Goal: Book appointment/travel/reservation

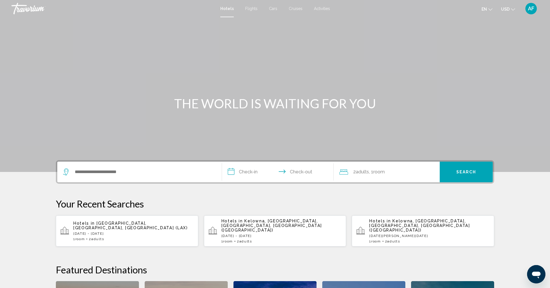
click at [105, 166] on div "Search widget" at bounding box center [139, 171] width 153 height 21
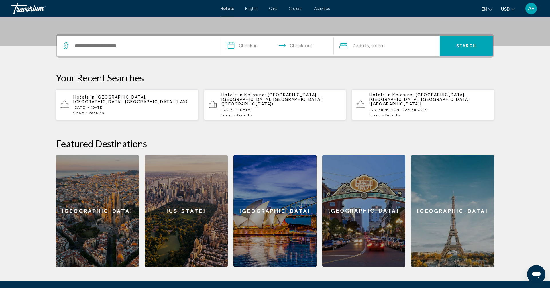
scroll to position [141, 0]
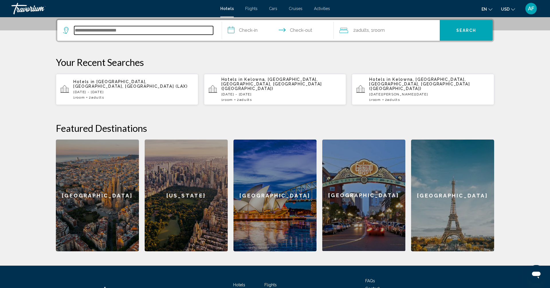
click at [114, 33] on input "Search widget" at bounding box center [143, 30] width 139 height 9
type input "*"
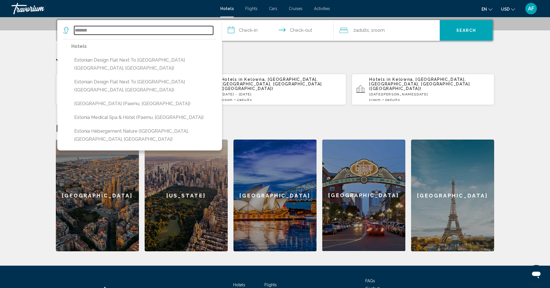
drag, startPoint x: 92, startPoint y: 31, endPoint x: 30, endPoint y: 23, distance: 62.9
click at [30, 23] on section "**********" at bounding box center [275, 55] width 550 height 392
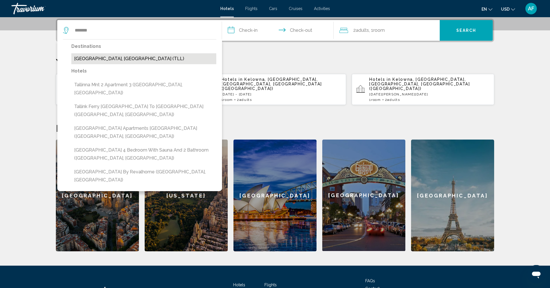
click at [102, 58] on button "[GEOGRAPHIC_DATA], [GEOGRAPHIC_DATA] (TLL)" at bounding box center [143, 58] width 145 height 11
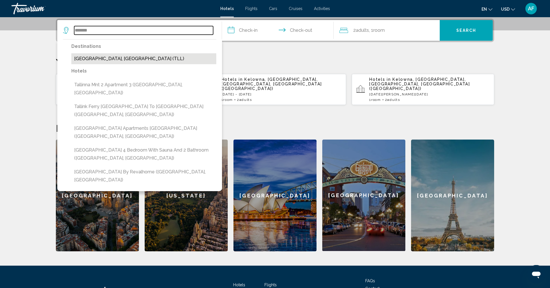
type input "**********"
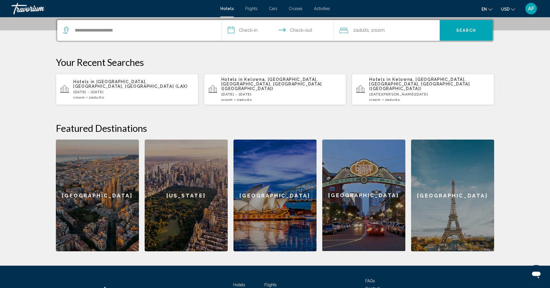
click at [252, 30] on input "**********" at bounding box center [279, 31] width 114 height 22
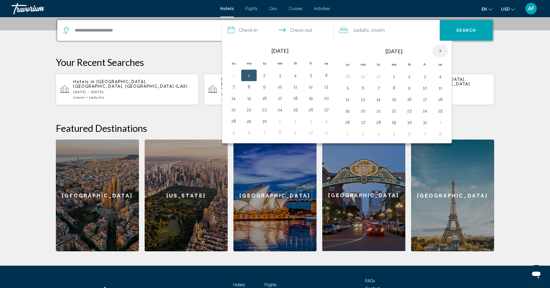
click at [438, 48] on th "Next month" at bounding box center [439, 51] width 15 height 13
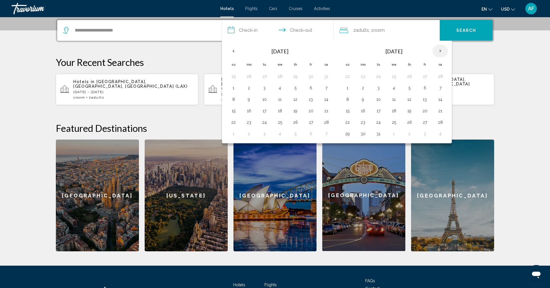
click at [438, 48] on th "Next month" at bounding box center [439, 51] width 15 height 13
click at [363, 110] on button "20" at bounding box center [362, 111] width 9 height 8
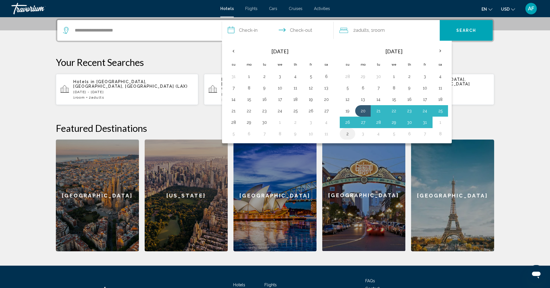
click at [347, 133] on button "2" at bounding box center [347, 134] width 9 height 8
type input "**********"
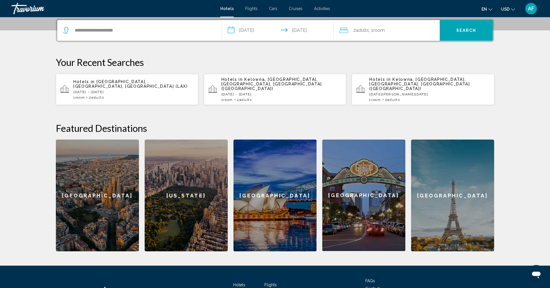
click at [461, 30] on span "Search" at bounding box center [466, 30] width 20 height 5
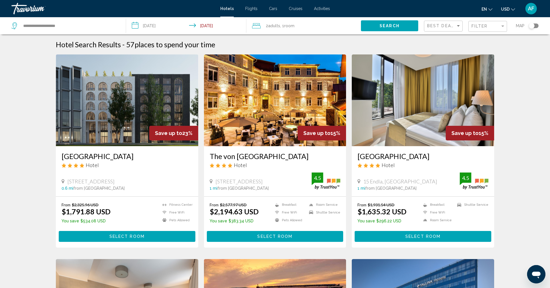
click at [246, 112] on img "Main content" at bounding box center [275, 100] width 142 height 92
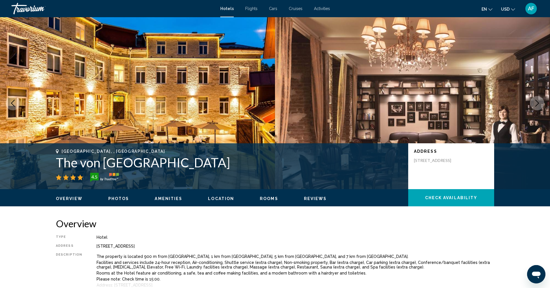
click at [533, 102] on icon "Next image" at bounding box center [536, 103] width 7 height 7
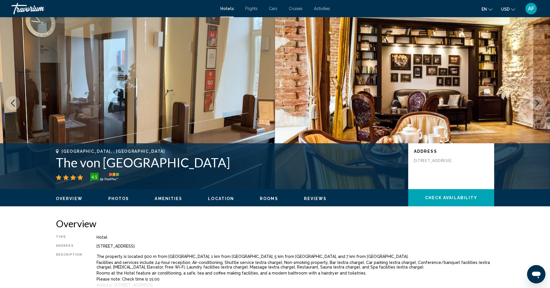
click at [533, 102] on icon "Next image" at bounding box center [536, 103] width 7 height 7
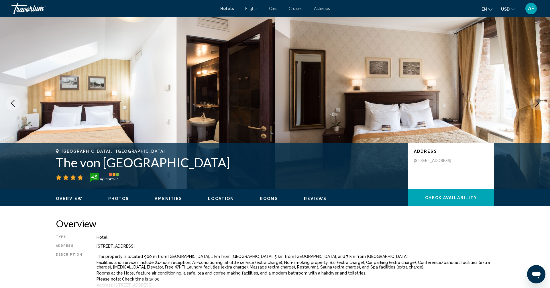
click at [533, 102] on icon "Next image" at bounding box center [536, 103] width 7 height 7
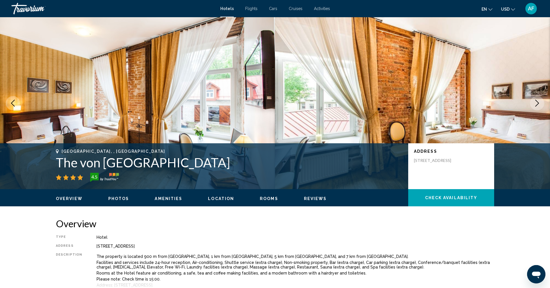
click at [533, 102] on icon "Next image" at bounding box center [536, 103] width 7 height 7
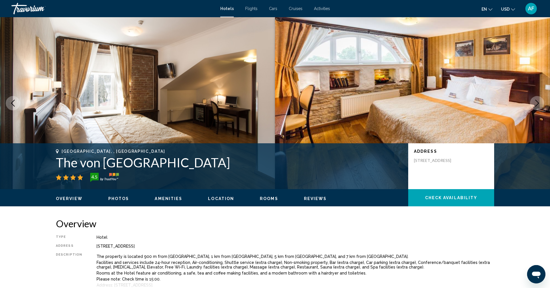
click at [533, 102] on icon "Next image" at bounding box center [536, 103] width 7 height 7
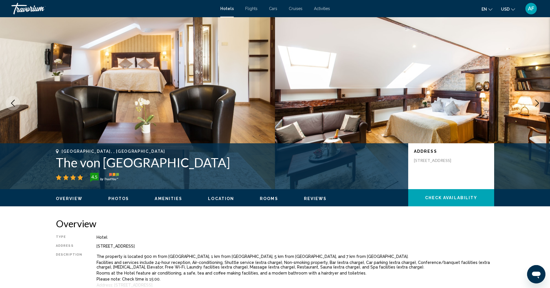
click at [533, 102] on icon "Next image" at bounding box center [536, 103] width 7 height 7
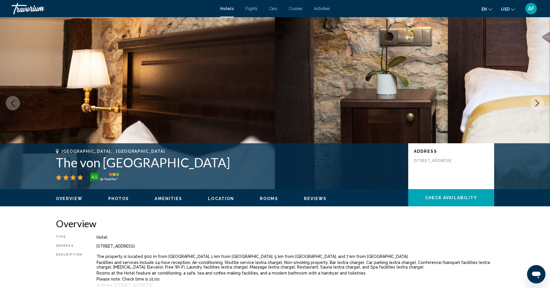
click at [533, 102] on icon "Next image" at bounding box center [536, 103] width 7 height 7
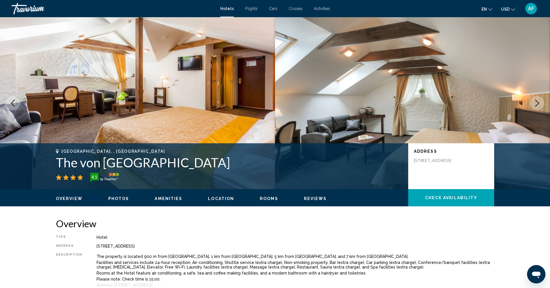
click at [533, 102] on icon "Next image" at bounding box center [536, 103] width 7 height 7
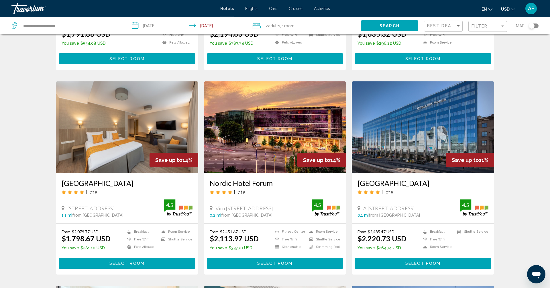
scroll to position [179, 0]
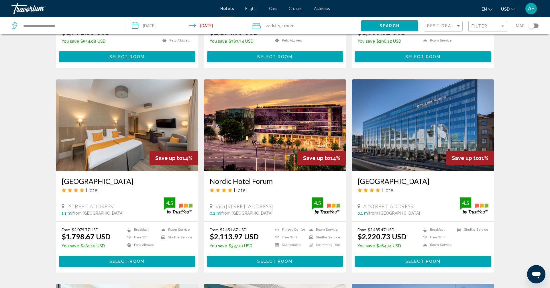
click at [118, 151] on img "Main content" at bounding box center [127, 125] width 142 height 92
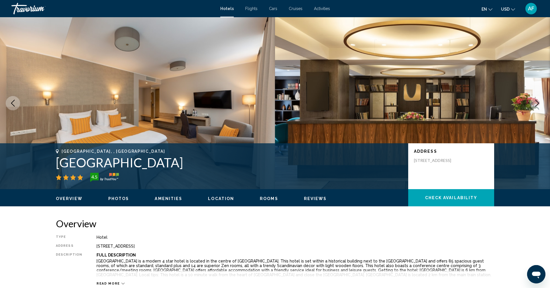
click at [537, 101] on icon "Next image" at bounding box center [536, 103] width 7 height 7
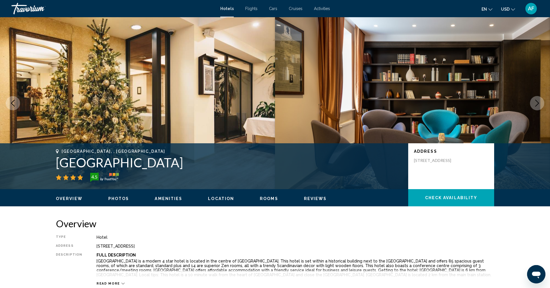
click at [537, 101] on icon "Next image" at bounding box center [536, 103] width 7 height 7
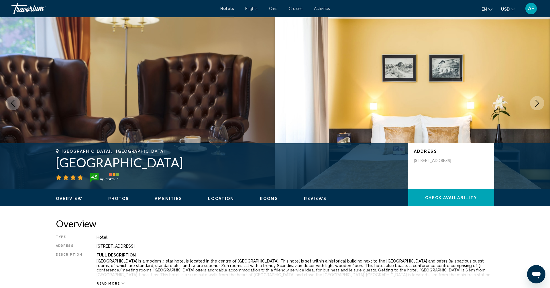
click at [537, 101] on icon "Next image" at bounding box center [536, 103] width 7 height 7
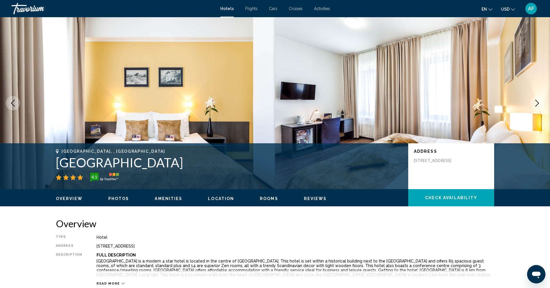
click at [537, 101] on icon "Next image" at bounding box center [536, 103] width 7 height 7
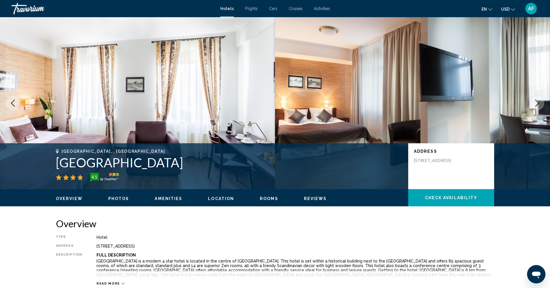
click at [537, 101] on icon "Next image" at bounding box center [536, 103] width 7 height 7
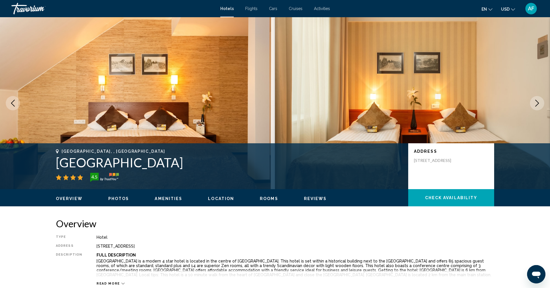
click at [537, 101] on icon "Next image" at bounding box center [536, 103] width 7 height 7
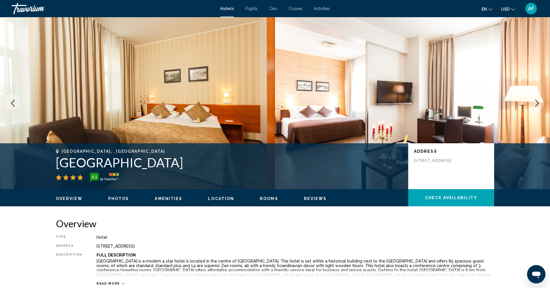
click at [537, 101] on icon "Next image" at bounding box center [536, 103] width 7 height 7
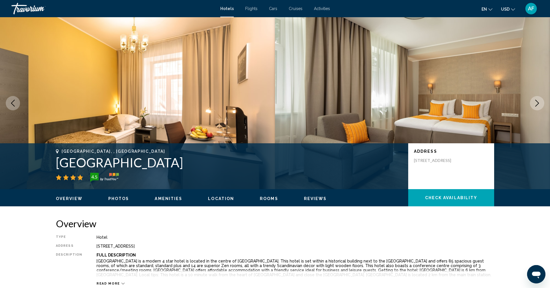
click at [536, 103] on icon "Next image" at bounding box center [536, 103] width 7 height 7
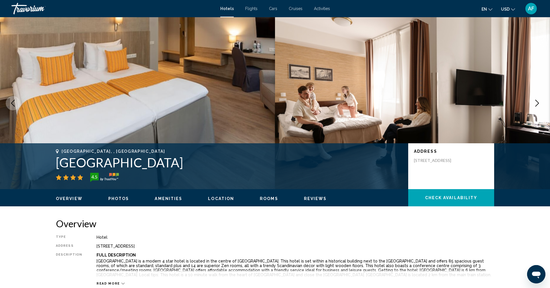
click at [536, 103] on icon "Next image" at bounding box center [536, 103] width 7 height 7
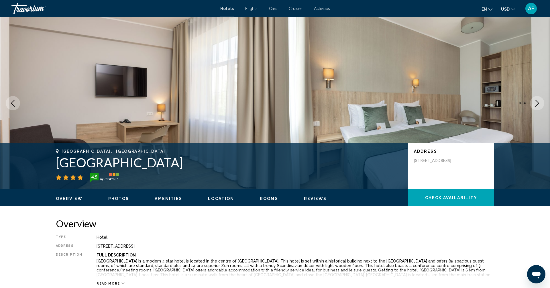
click at [536, 103] on icon "Next image" at bounding box center [536, 103] width 7 height 7
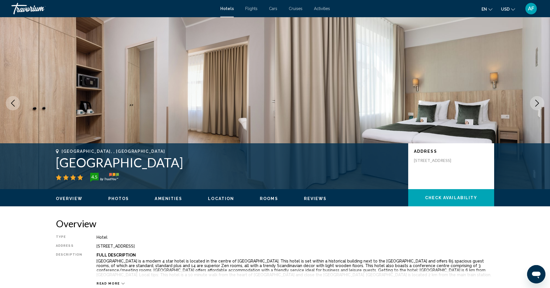
click at [536, 103] on icon "Next image" at bounding box center [536, 103] width 7 height 7
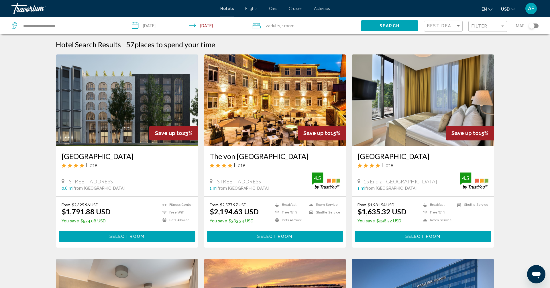
click at [118, 93] on img "Main content" at bounding box center [127, 100] width 142 height 92
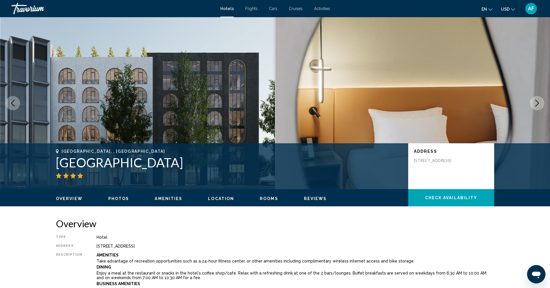
click at [536, 102] on icon "Next image" at bounding box center [536, 103] width 7 height 7
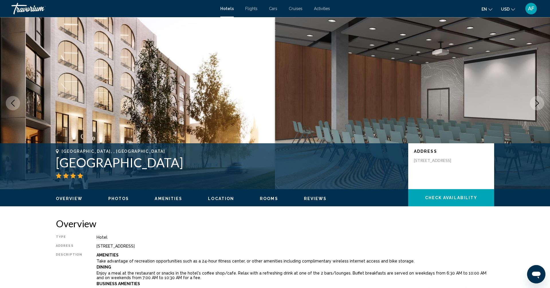
click at [536, 102] on icon "Next image" at bounding box center [536, 103] width 7 height 7
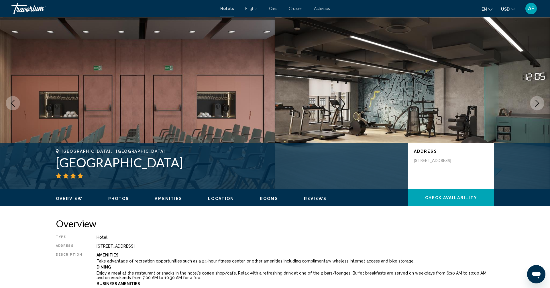
click at [536, 102] on icon "Next image" at bounding box center [536, 103] width 7 height 7
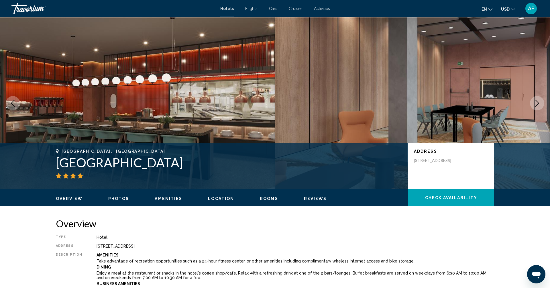
click at [536, 102] on icon "Next image" at bounding box center [536, 103] width 7 height 7
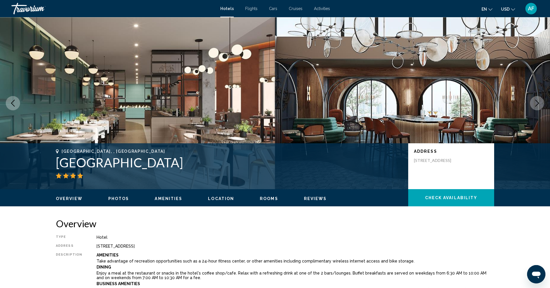
click at [536, 102] on icon "Next image" at bounding box center [536, 103] width 7 height 7
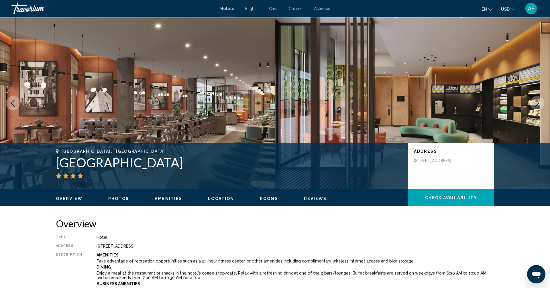
click at [536, 102] on icon "Next image" at bounding box center [536, 103] width 7 height 7
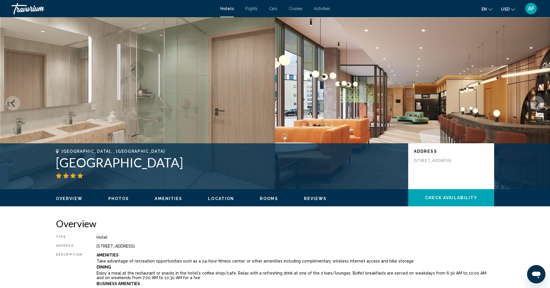
click at [536, 102] on icon "Next image" at bounding box center [536, 103] width 7 height 7
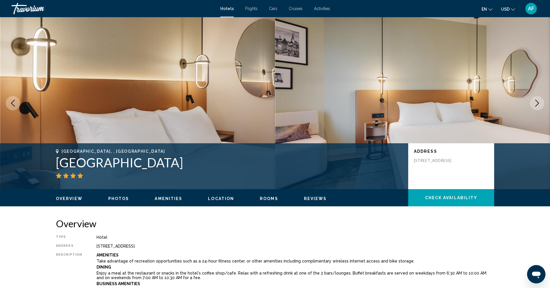
click at [536, 102] on icon "Next image" at bounding box center [536, 103] width 7 height 7
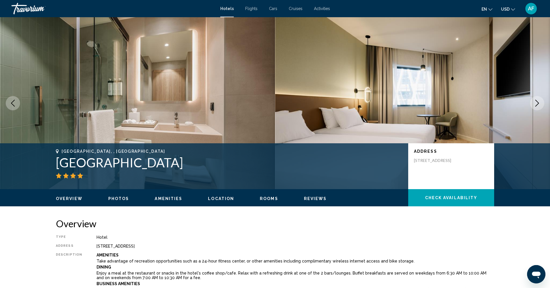
click at [536, 102] on icon "Next image" at bounding box center [536, 103] width 7 height 7
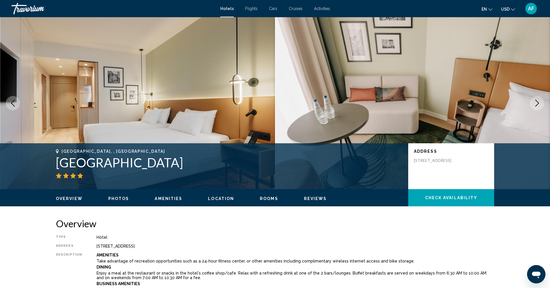
click at [536, 102] on icon "Next image" at bounding box center [536, 103] width 7 height 7
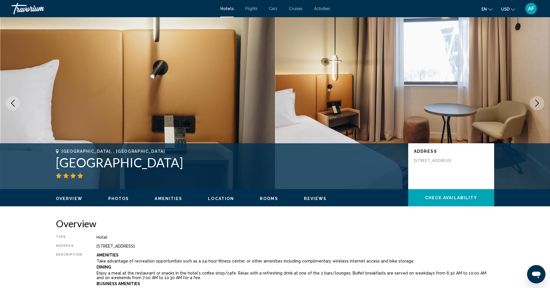
click at [536, 102] on icon "Next image" at bounding box center [536, 103] width 7 height 7
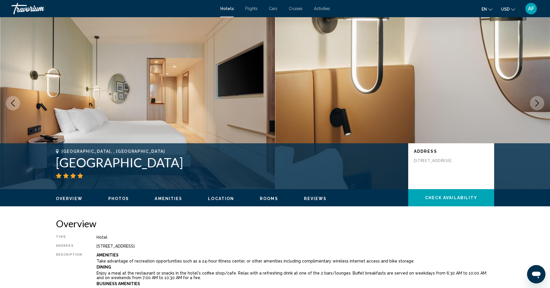
click at [536, 102] on icon "Next image" at bounding box center [536, 103] width 7 height 7
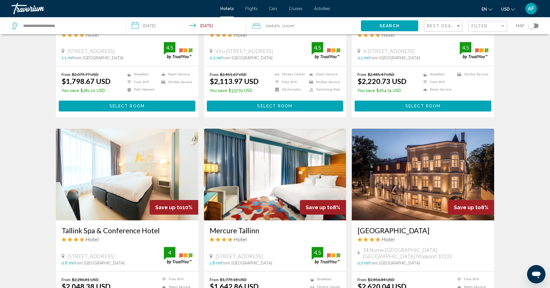
scroll to position [337, 0]
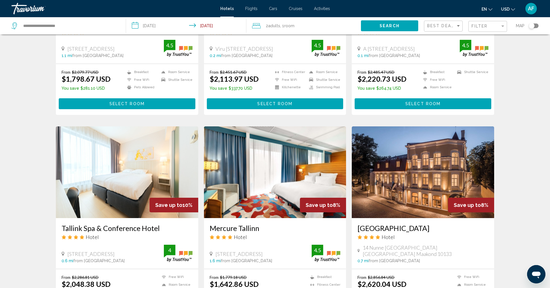
click at [260, 166] on img "Main content" at bounding box center [275, 172] width 142 height 92
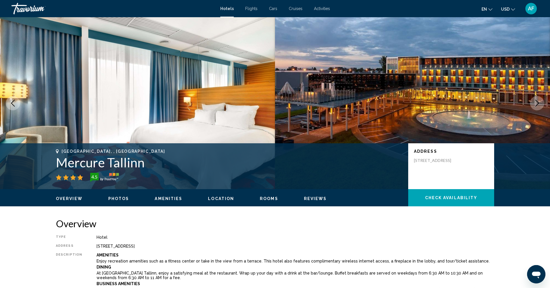
click at [536, 102] on icon "Next image" at bounding box center [536, 103] width 7 height 7
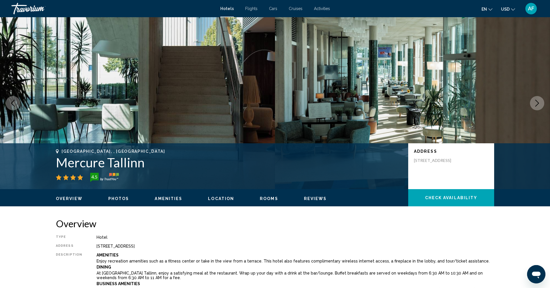
click at [536, 102] on icon "Next image" at bounding box center [536, 103] width 7 height 7
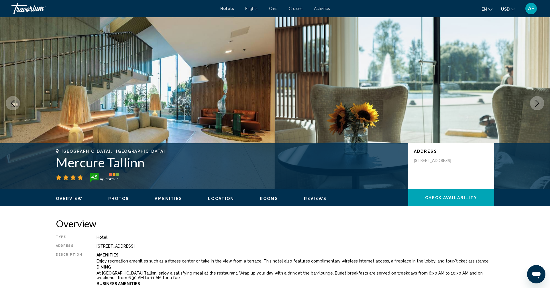
click at [536, 102] on icon "Next image" at bounding box center [536, 103] width 7 height 7
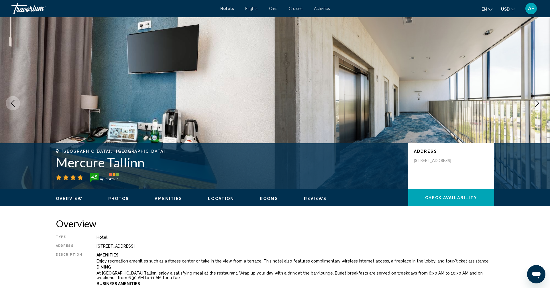
click at [536, 102] on icon "Next image" at bounding box center [536, 103] width 7 height 7
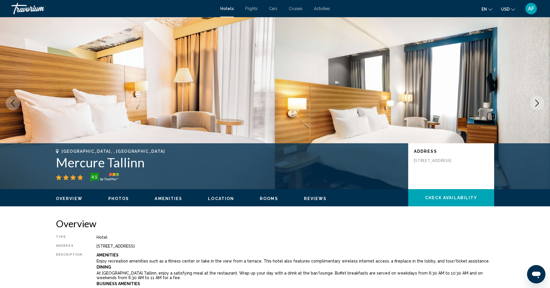
click at [536, 102] on icon "Next image" at bounding box center [536, 103] width 7 height 7
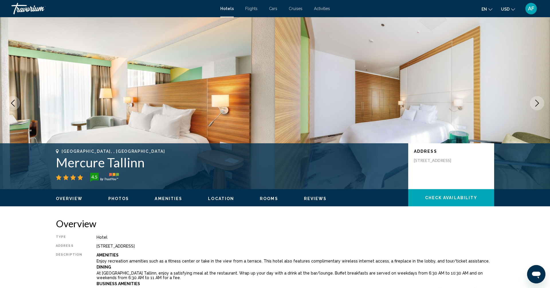
click at [536, 102] on icon "Next image" at bounding box center [536, 103] width 7 height 7
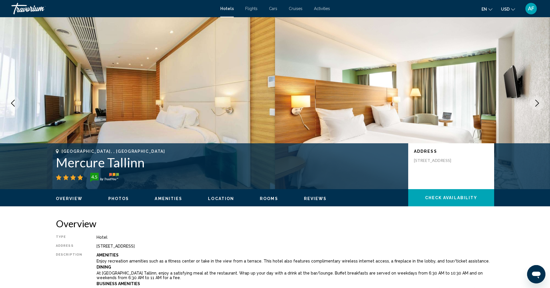
click at [536, 102] on icon "Next image" at bounding box center [536, 103] width 7 height 7
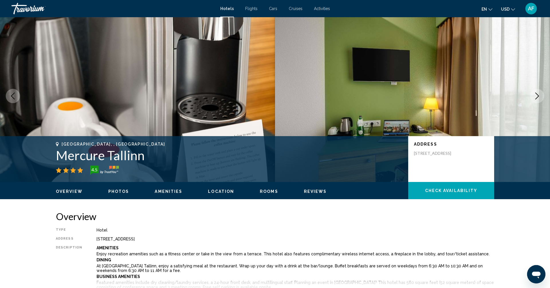
scroll to position [6, 0]
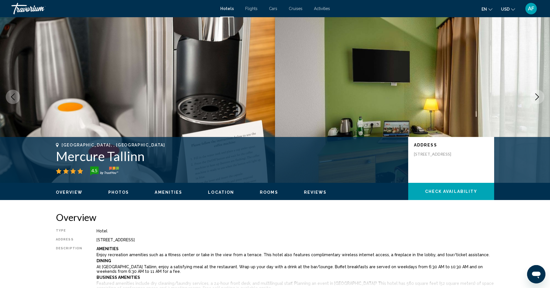
click at [537, 95] on icon "Next image" at bounding box center [536, 96] width 7 height 7
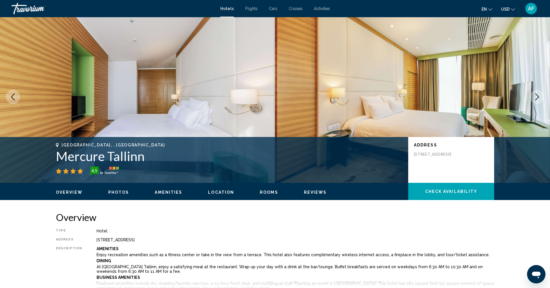
click at [537, 95] on icon "Next image" at bounding box center [536, 96] width 7 height 7
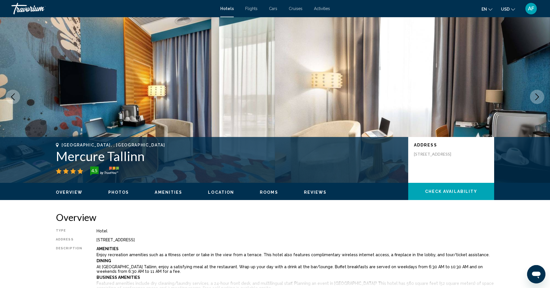
click at [537, 95] on icon "Next image" at bounding box center [536, 96] width 7 height 7
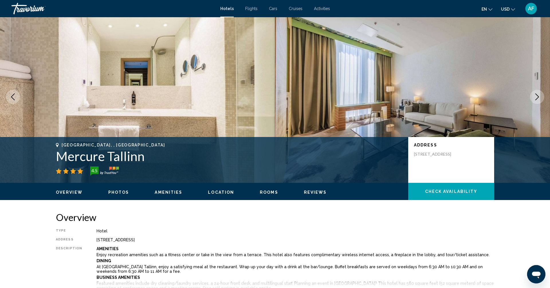
click at [537, 95] on icon "Next image" at bounding box center [536, 96] width 7 height 7
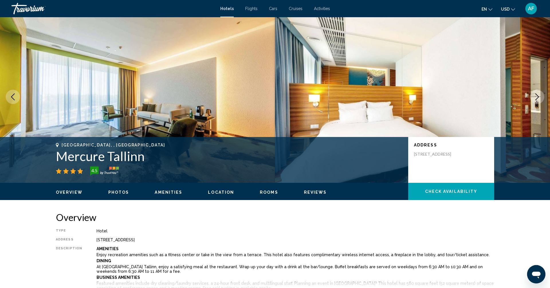
click at [537, 95] on icon "Next image" at bounding box center [536, 96] width 7 height 7
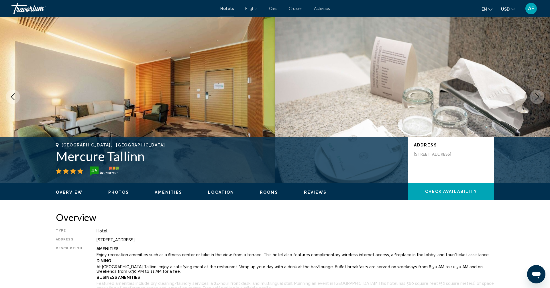
click at [537, 95] on icon "Next image" at bounding box center [536, 96] width 7 height 7
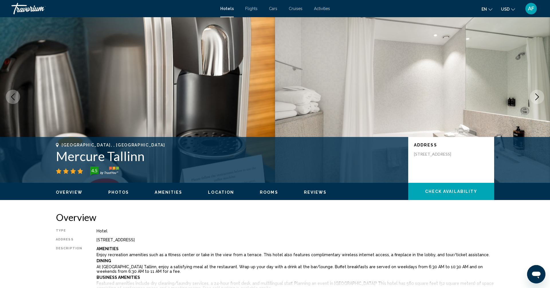
click at [537, 95] on icon "Next image" at bounding box center [536, 96] width 7 height 7
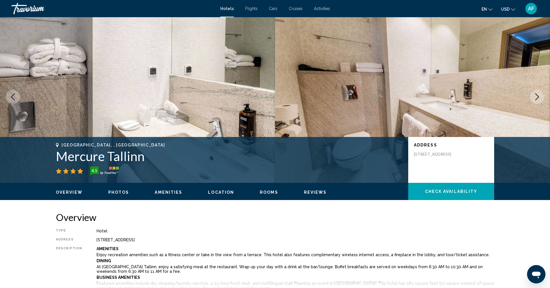
click at [537, 95] on icon "Next image" at bounding box center [536, 96] width 7 height 7
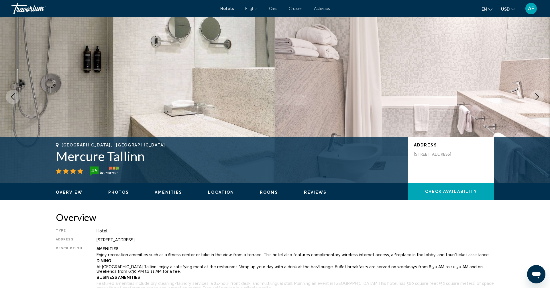
click at [537, 95] on icon "Next image" at bounding box center [536, 96] width 7 height 7
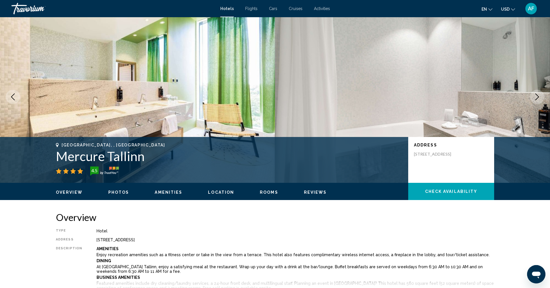
click at [537, 95] on icon "Next image" at bounding box center [536, 96] width 7 height 7
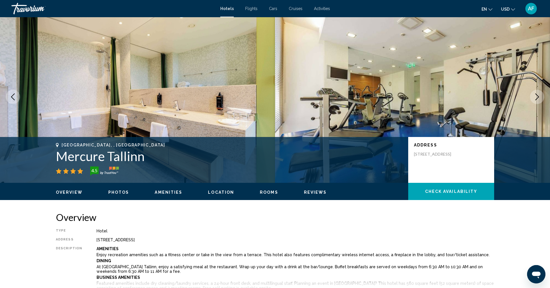
click at [537, 95] on icon "Next image" at bounding box center [536, 96] width 7 height 7
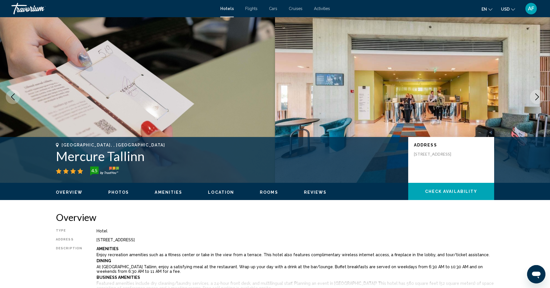
click at [537, 95] on icon "Next image" at bounding box center [536, 96] width 7 height 7
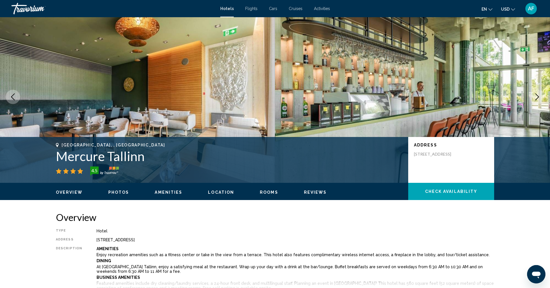
click at [537, 95] on icon "Next image" at bounding box center [536, 96] width 7 height 7
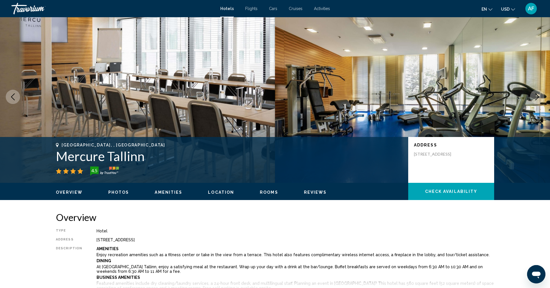
click at [537, 95] on icon "Next image" at bounding box center [536, 96] width 7 height 7
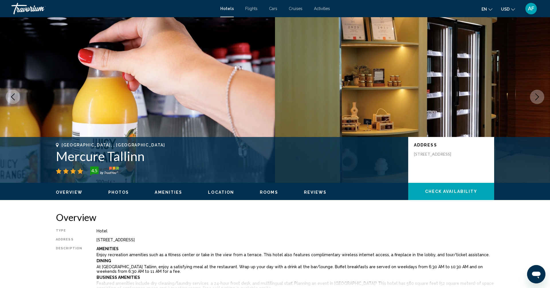
click at [537, 95] on icon "Next image" at bounding box center [536, 96] width 7 height 7
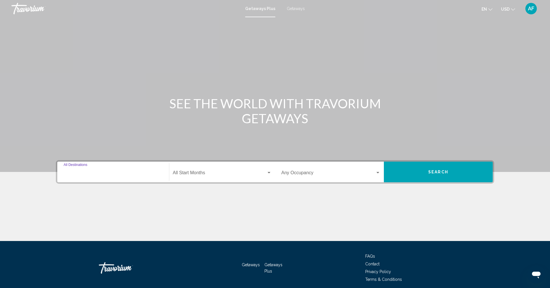
click at [85, 174] on input "Destination All Destinations" at bounding box center [113, 173] width 99 height 5
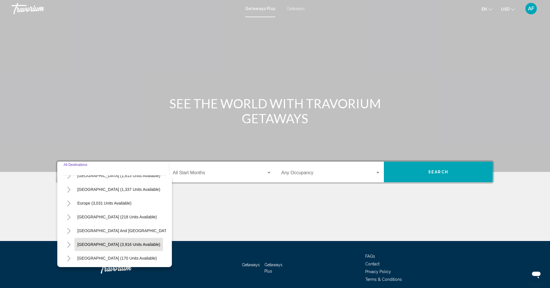
scroll to position [50, 0]
click at [89, 203] on span "Europe (3,031 units available)" at bounding box center [104, 203] width 54 height 5
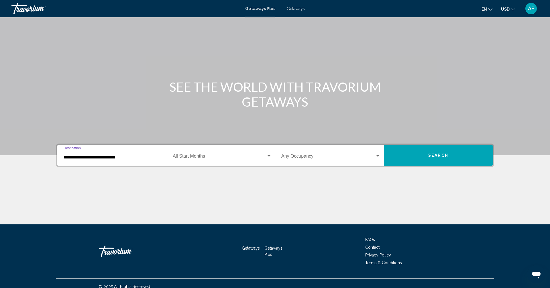
scroll to position [23, 0]
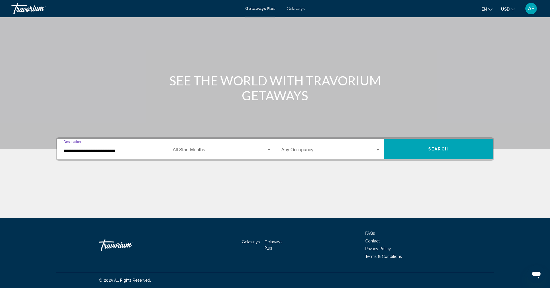
click at [70, 153] on input "**********" at bounding box center [113, 150] width 99 height 5
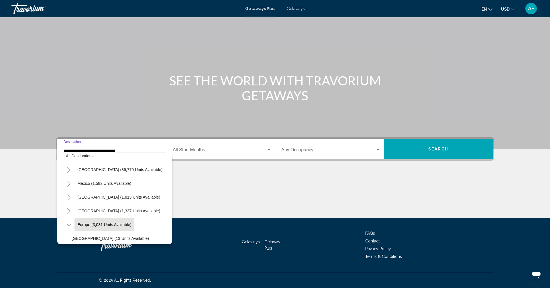
scroll to position [0, 0]
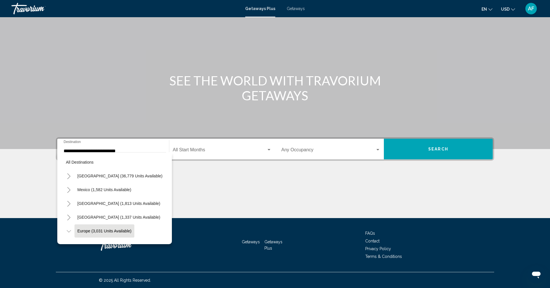
click at [204, 104] on div "Main content" at bounding box center [275, 63] width 550 height 172
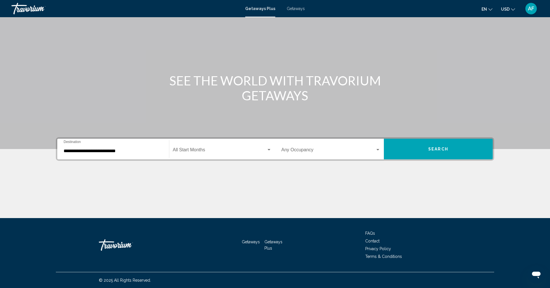
click at [98, 152] on input "**********" at bounding box center [113, 150] width 99 height 5
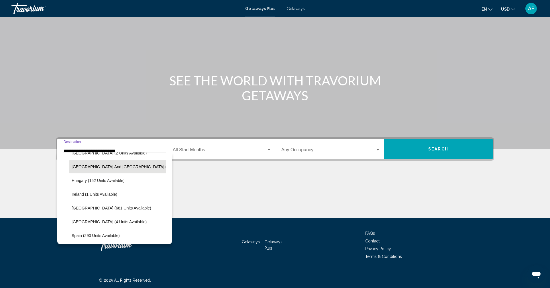
scroll to position [175, 0]
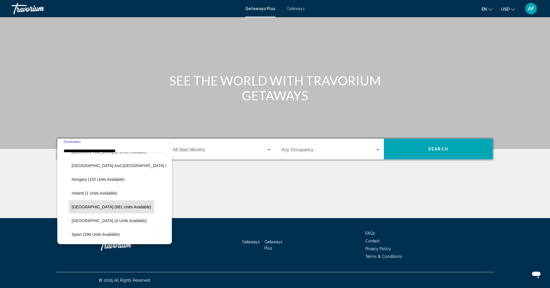
click at [110, 205] on span "Italy (681 units available)" at bounding box center [112, 206] width 80 height 5
type input "**********"
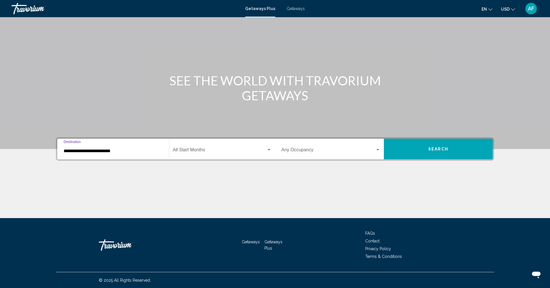
click at [418, 152] on button "Search" at bounding box center [438, 149] width 109 height 21
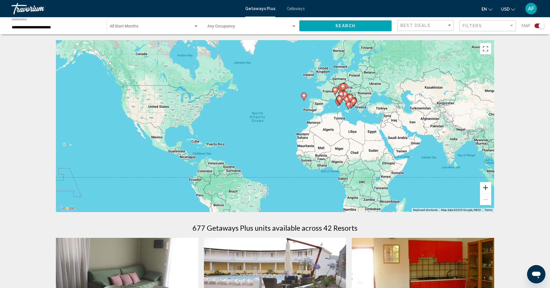
click at [486, 184] on button "Zoom in" at bounding box center [484, 187] width 11 height 11
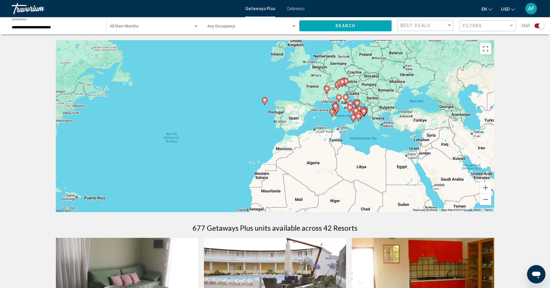
drag, startPoint x: 434, startPoint y: 139, endPoint x: 365, endPoint y: 169, distance: 75.6
click at [365, 169] on div "To activate drag with keyboard, press Alt + Enter. Once in keyboard drag state,…" at bounding box center [275, 126] width 438 height 172
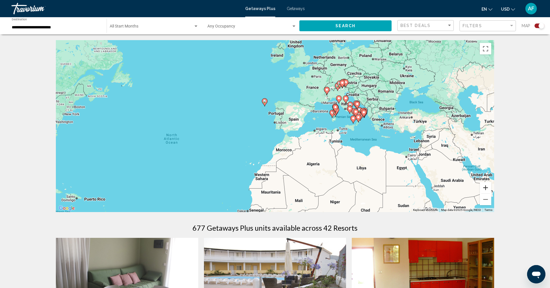
click at [487, 186] on button "Zoom in" at bounding box center [484, 187] width 11 height 11
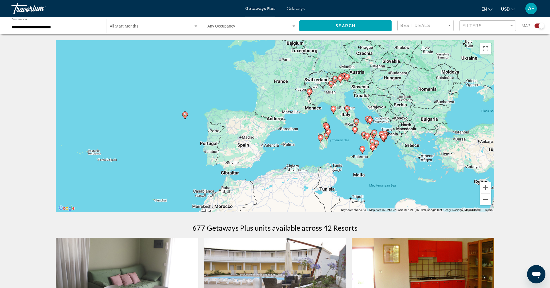
drag, startPoint x: 434, startPoint y: 147, endPoint x: 363, endPoint y: 179, distance: 77.6
click at [363, 179] on div "To activate drag with keyboard, press Alt + Enter. Once in keyboard drag state,…" at bounding box center [275, 126] width 438 height 172
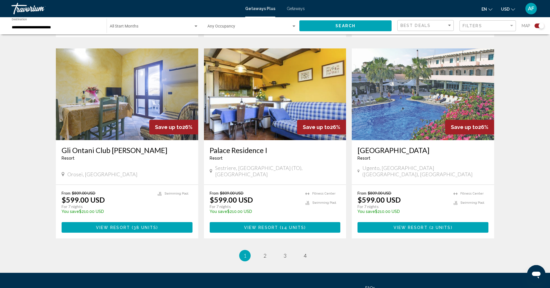
scroll to position [822, 0]
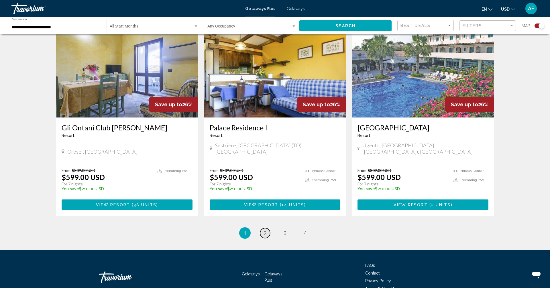
click at [265, 230] on span "2" at bounding box center [264, 233] width 3 height 6
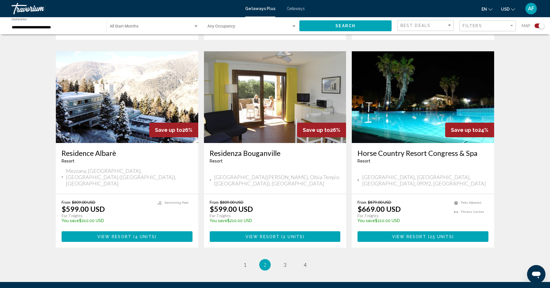
scroll to position [822, 0]
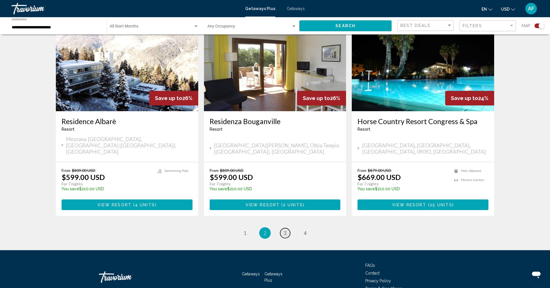
click at [285, 230] on span "3" at bounding box center [284, 233] width 3 height 6
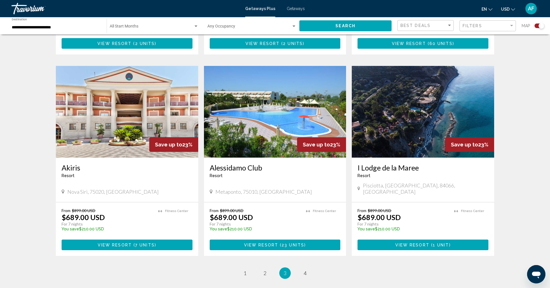
scroll to position [785, 0]
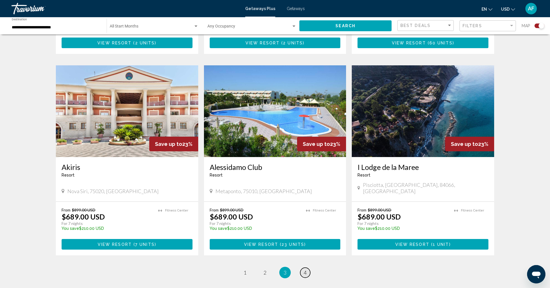
click at [305, 269] on span "4" at bounding box center [304, 272] width 3 height 6
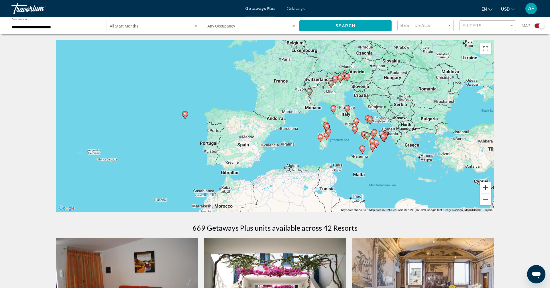
click at [484, 188] on button "Zoom in" at bounding box center [484, 187] width 11 height 11
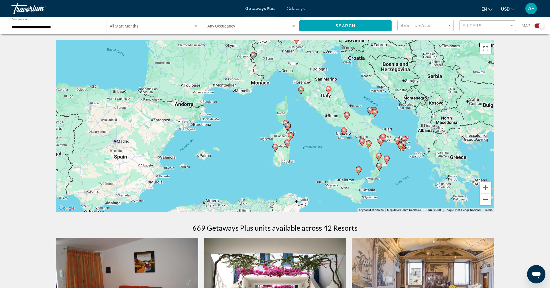
drag, startPoint x: 414, startPoint y: 163, endPoint x: 322, endPoint y: 156, distance: 92.4
click at [322, 156] on div "To activate drag with keyboard, press Alt + Enter. Once in keyboard drag state,…" at bounding box center [275, 126] width 438 height 172
click at [488, 188] on button "Zoom in" at bounding box center [484, 187] width 11 height 11
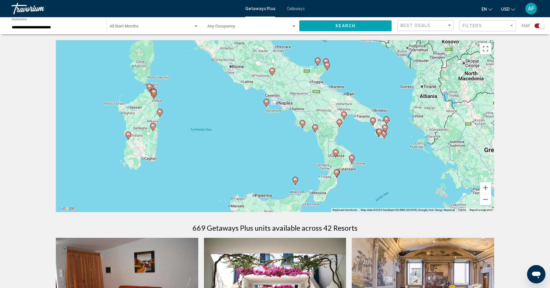
drag, startPoint x: 393, startPoint y: 161, endPoint x: 244, endPoint y: 123, distance: 153.3
click at [244, 123] on div "To activate drag with keyboard, press Alt + Enter. Once in keyboard drag state,…" at bounding box center [275, 126] width 438 height 172
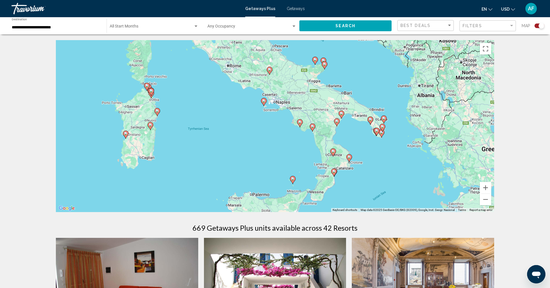
click at [264, 100] on image "Main content" at bounding box center [263, 100] width 3 height 3
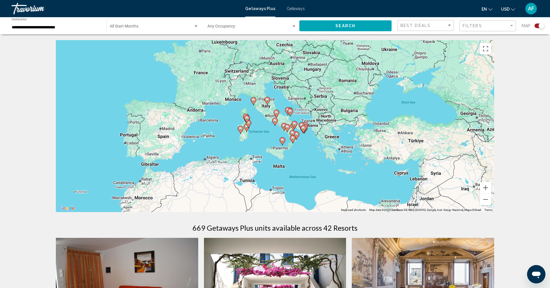
click at [274, 120] on image "Main content" at bounding box center [274, 120] width 3 height 3
type input "**********"
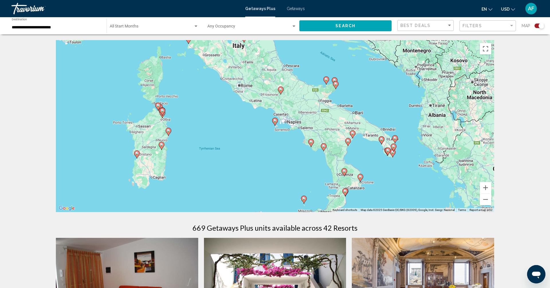
click at [274, 120] on image "Main content" at bounding box center [274, 120] width 3 height 3
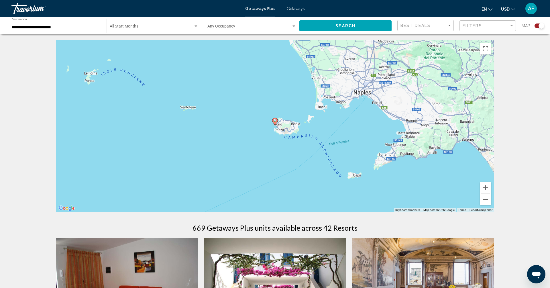
click at [276, 119] on image "Main content" at bounding box center [274, 120] width 3 height 3
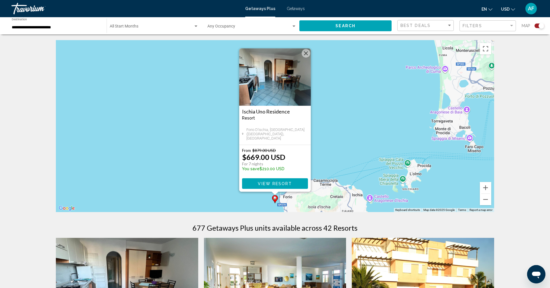
click at [348, 123] on div "To activate drag with keyboard, press Alt + Enter. Once in keyboard drag state,…" at bounding box center [275, 126] width 438 height 172
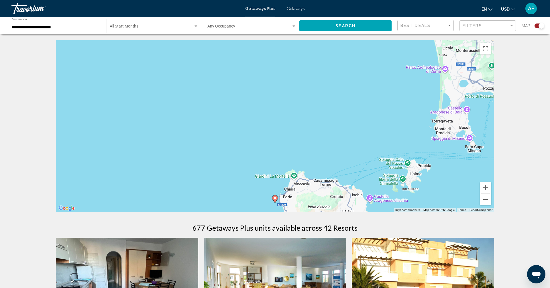
scroll to position [4, 0]
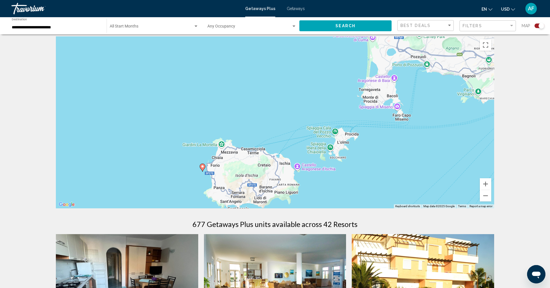
drag, startPoint x: 348, startPoint y: 123, endPoint x: 273, endPoint y: 94, distance: 80.0
click at [273, 94] on div "To activate drag with keyboard, press Alt + Enter. Once in keyboard drag state,…" at bounding box center [275, 122] width 438 height 172
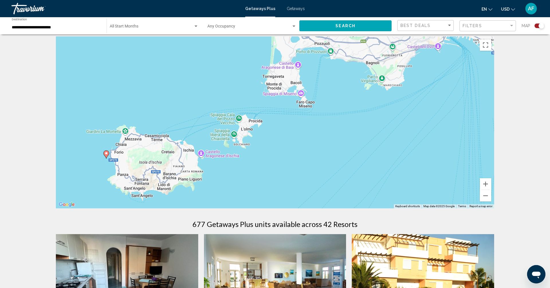
drag, startPoint x: 318, startPoint y: 151, endPoint x: 222, endPoint y: 139, distance: 97.0
click at [222, 139] on div "To activate drag with keyboard, press Alt + Enter. Once in keyboard drag state,…" at bounding box center [275, 122] width 438 height 172
click at [485, 196] on button "Zoom out" at bounding box center [484, 195] width 11 height 11
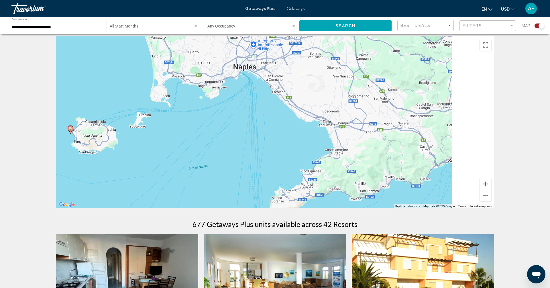
drag, startPoint x: 407, startPoint y: 160, endPoint x: 274, endPoint y: 147, distance: 133.4
click at [274, 147] on div "To activate drag with keyboard, press Alt + Enter. Once in keyboard drag state,…" at bounding box center [275, 122] width 438 height 172
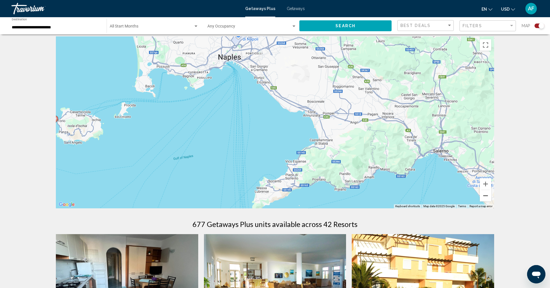
click at [487, 201] on button "Zoom out" at bounding box center [484, 195] width 11 height 11
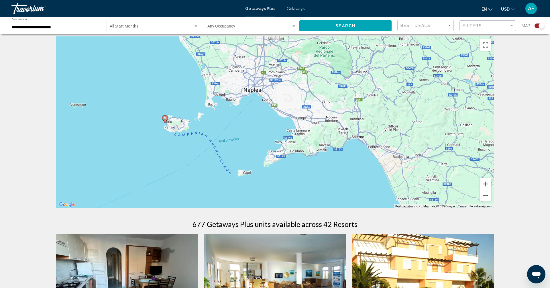
click at [485, 196] on button "Zoom out" at bounding box center [484, 195] width 11 height 11
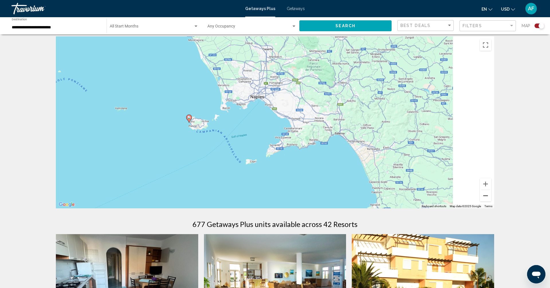
click at [485, 196] on button "Zoom out" at bounding box center [484, 195] width 11 height 11
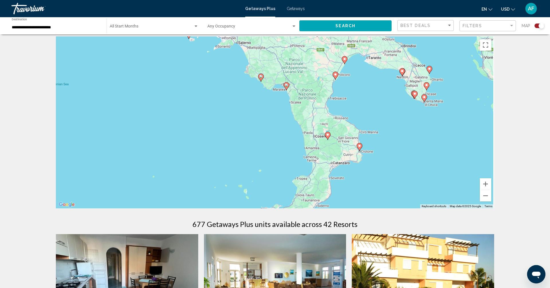
drag, startPoint x: 439, startPoint y: 171, endPoint x: 379, endPoint y: 88, distance: 102.5
click at [379, 88] on div "To activate drag with keyboard, press Alt + Enter. Once in keyboard drag state,…" at bounding box center [275, 122] width 438 height 172
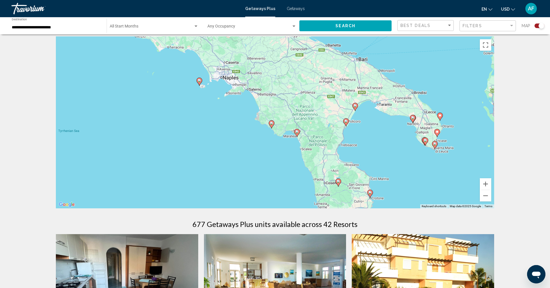
drag, startPoint x: 387, startPoint y: 172, endPoint x: 396, endPoint y: 217, distance: 45.6
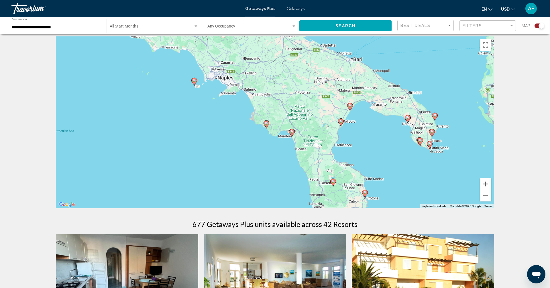
click at [266, 123] on image "Main content" at bounding box center [265, 122] width 3 height 3
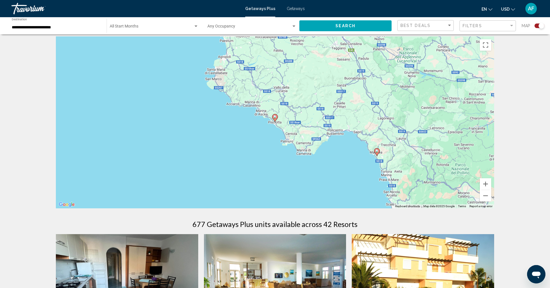
click at [275, 117] on image "Main content" at bounding box center [274, 116] width 3 height 3
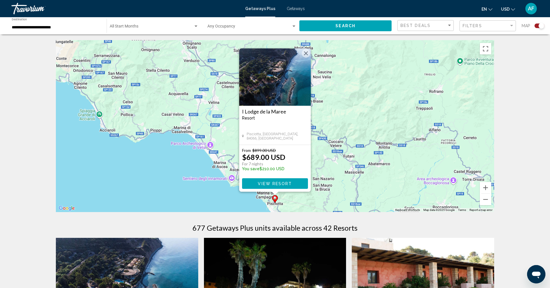
click at [277, 75] on img "Main content" at bounding box center [275, 76] width 72 height 57
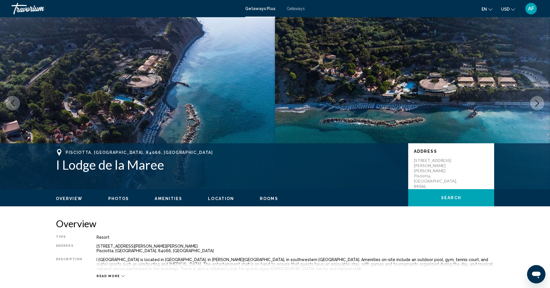
click at [532, 103] on button "Next image" at bounding box center [536, 103] width 14 height 14
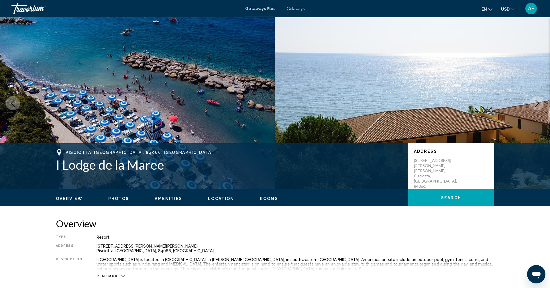
click at [532, 103] on button "Next image" at bounding box center [536, 103] width 14 height 14
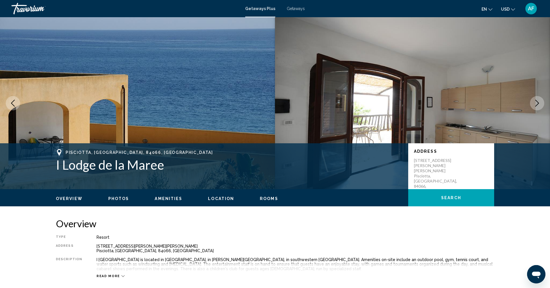
click at [532, 103] on button "Next image" at bounding box center [536, 103] width 14 height 14
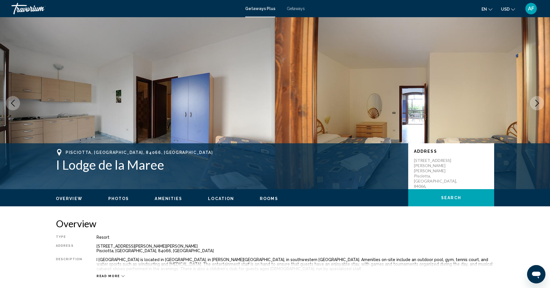
click at [532, 103] on button "Next image" at bounding box center [536, 103] width 14 height 14
